Goal: Task Accomplishment & Management: Use online tool/utility

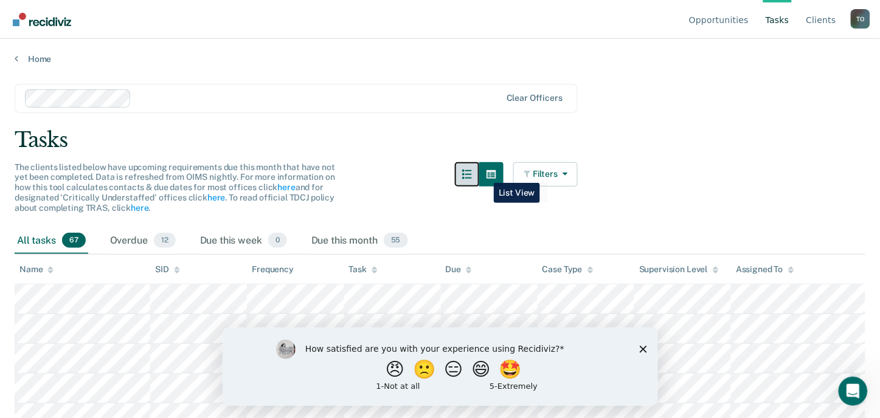
click at [479, 173] on button "button" at bounding box center [467, 174] width 24 height 24
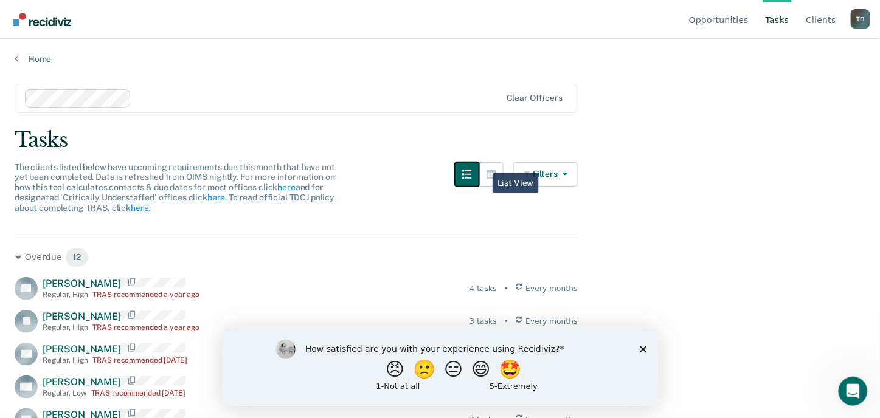
click at [479, 165] on button "button" at bounding box center [467, 174] width 24 height 24
click at [491, 170] on button "button" at bounding box center [491, 174] width 24 height 24
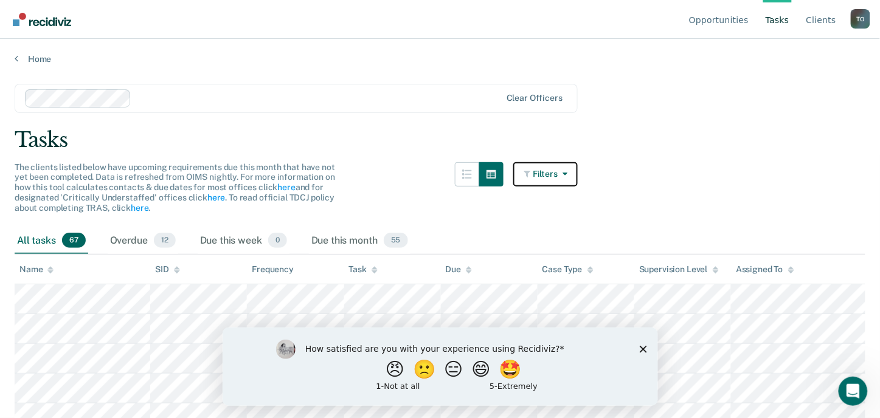
click at [533, 173] on icon "button" at bounding box center [527, 174] width 9 height 9
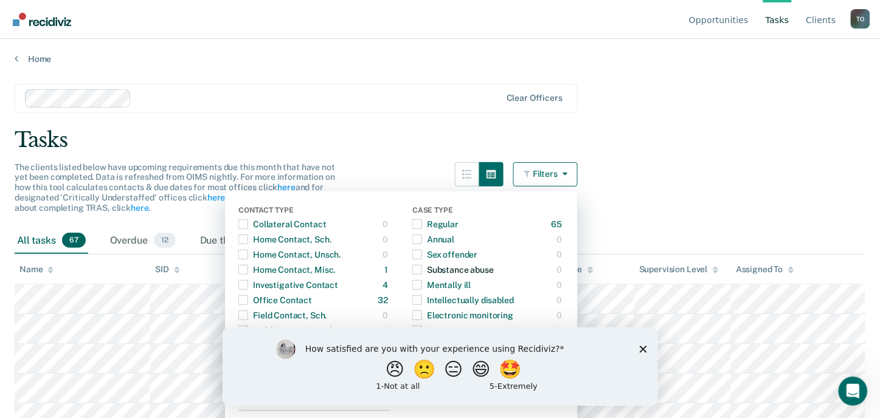
scroll to position [135, 0]
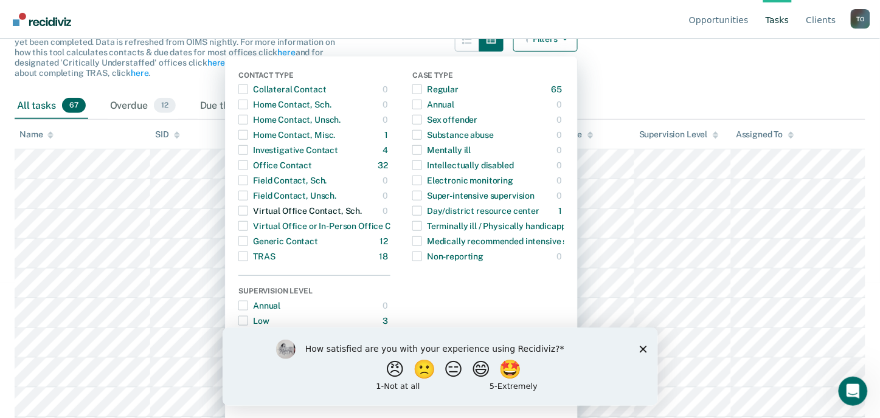
drag, startPoint x: 337, startPoint y: 181, endPoint x: 334, endPoint y: 203, distance: 22.6
click at [333, 204] on div "Contact Type Collateral Contact 0 ONLY Home Contact, Sch. 0 ONLY Home Contact, …" at bounding box center [314, 167] width 152 height 193
click at [634, 95] on div "All tasks 67 Overdue 12 Due this week 0 Due this month 55" at bounding box center [440, 106] width 851 height 27
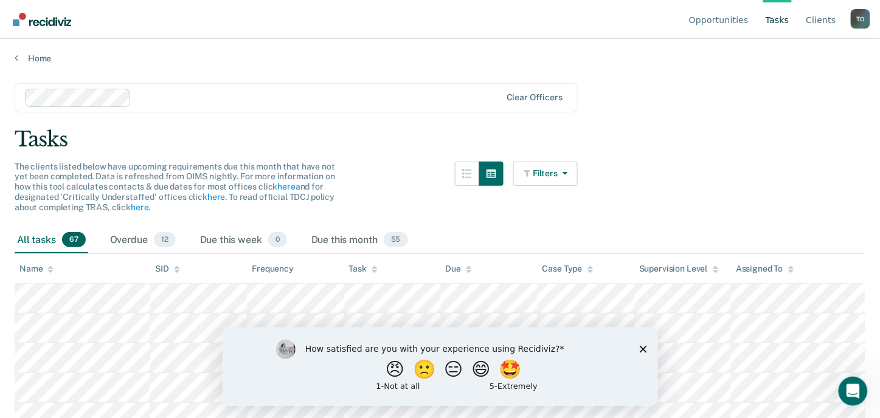
scroll to position [0, 0]
